Goal: Task Accomplishment & Management: Use online tool/utility

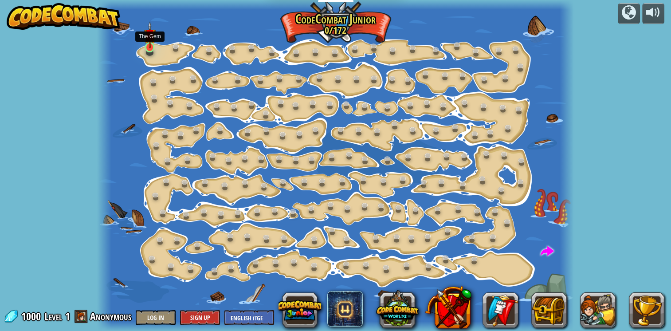
click at [151, 42] on img at bounding box center [150, 34] width 12 height 27
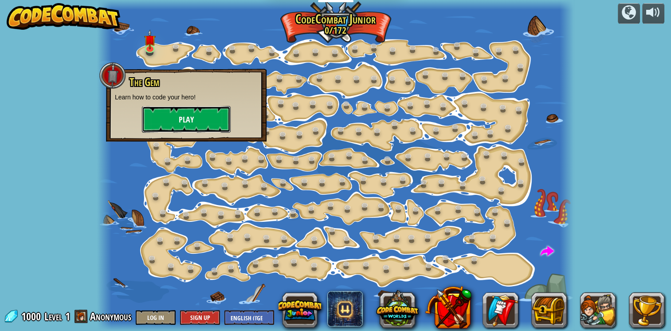
click at [182, 114] on button "Play" at bounding box center [186, 119] width 89 height 27
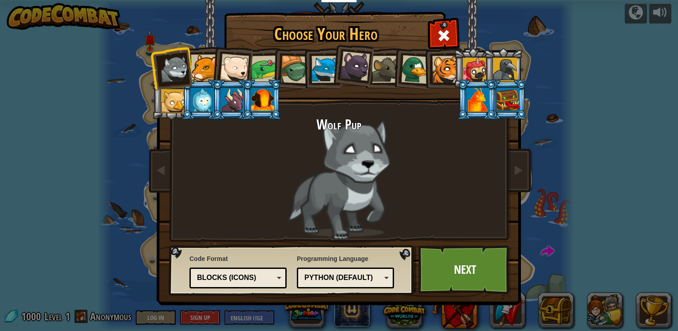
click at [263, 68] on div at bounding box center [265, 69] width 28 height 28
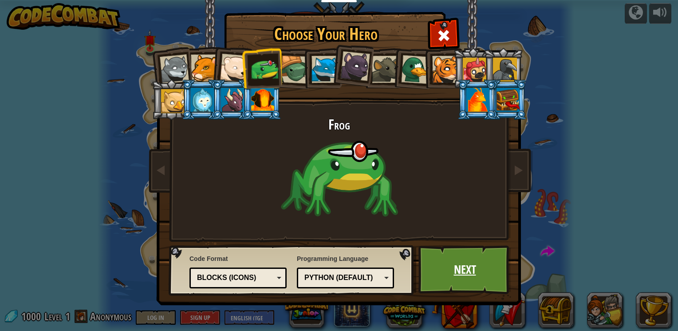
click at [471, 269] on link "Next" at bounding box center [464, 269] width 93 height 49
